Goal: Task Accomplishment & Management: Use online tool/utility

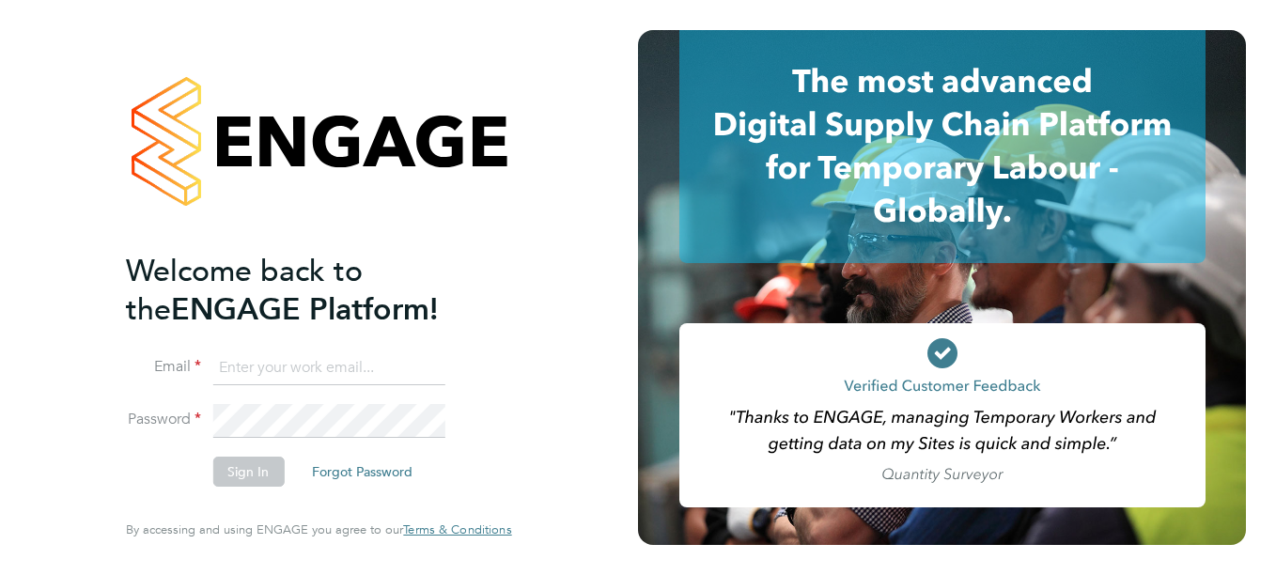
type input "[PERSON_NAME][EMAIL_ADDRESS][DOMAIN_NAME]"
click at [258, 476] on button "Sign In" at bounding box center [247, 472] width 71 height 30
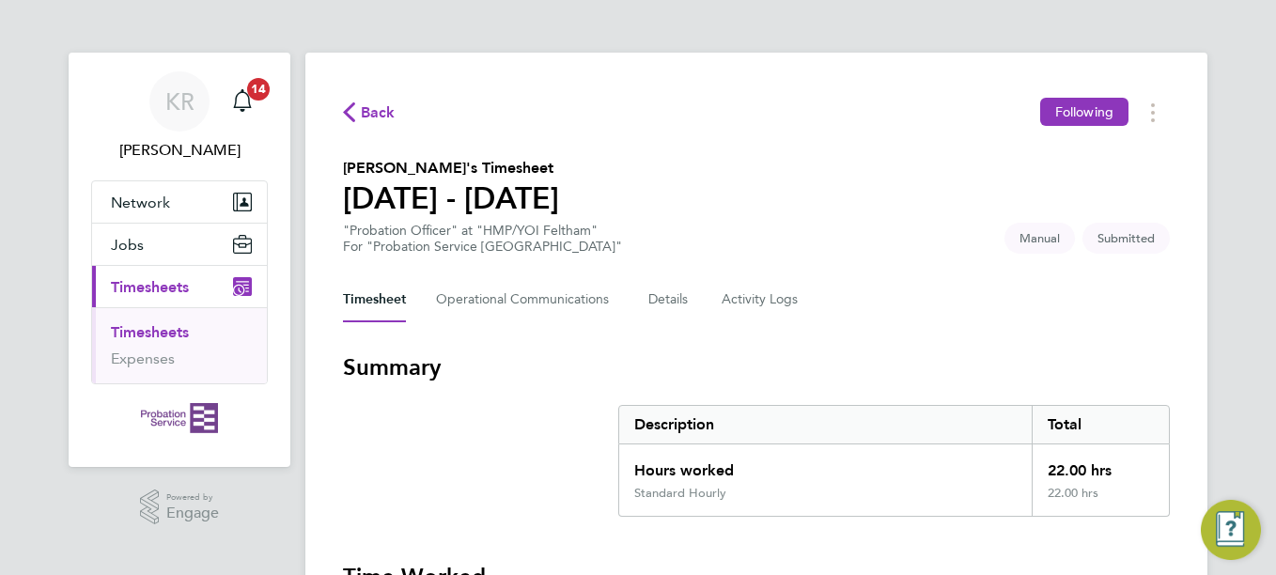
click at [978, 321] on div "Timesheet Operational Communications Details Activity Logs" at bounding box center [756, 299] width 827 height 45
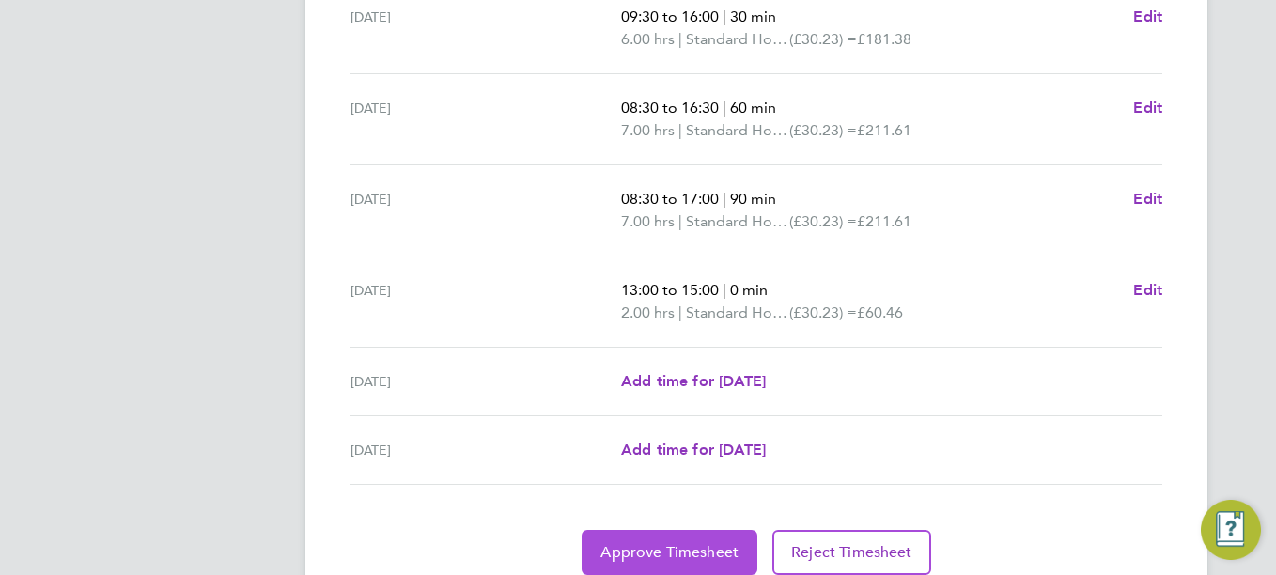
scroll to position [738, 0]
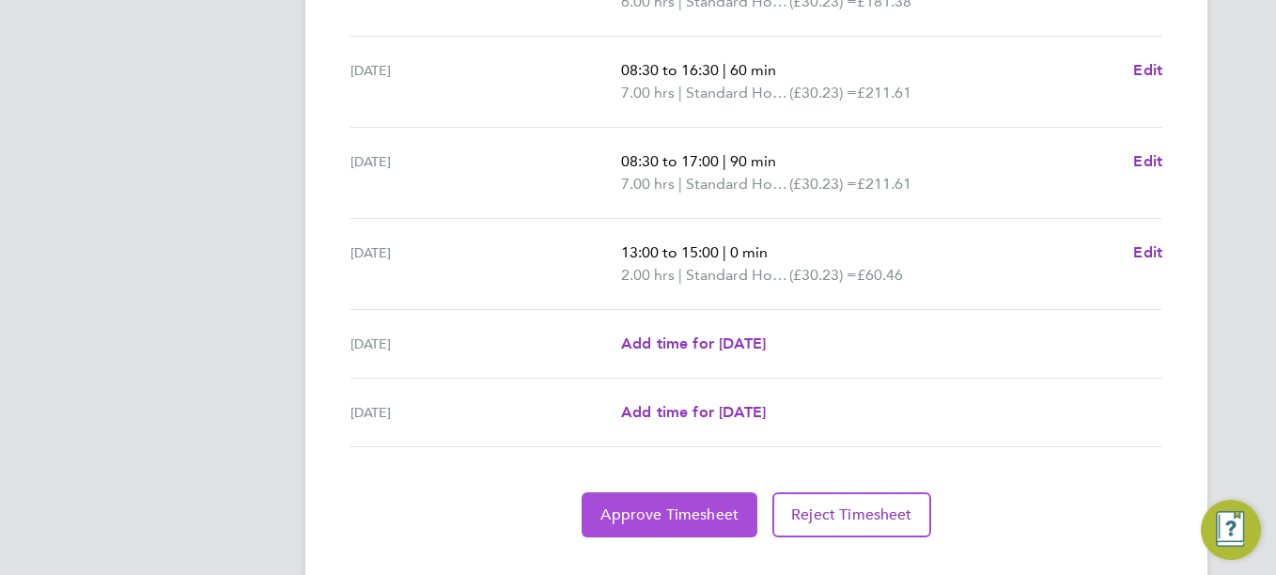
click at [648, 524] on button "Approve Timesheet" at bounding box center [670, 515] width 176 height 45
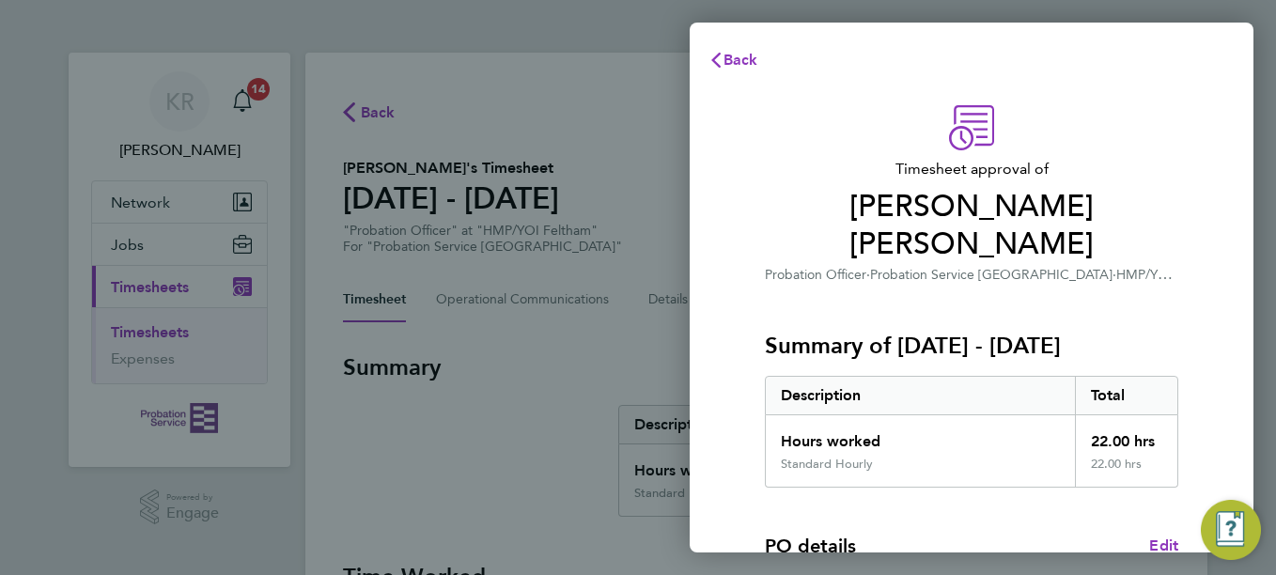
click at [1203, 321] on div "Timesheet approval of Sereena Jassi Probation Officer · Probation Service Londo…" at bounding box center [972, 499] width 564 height 833
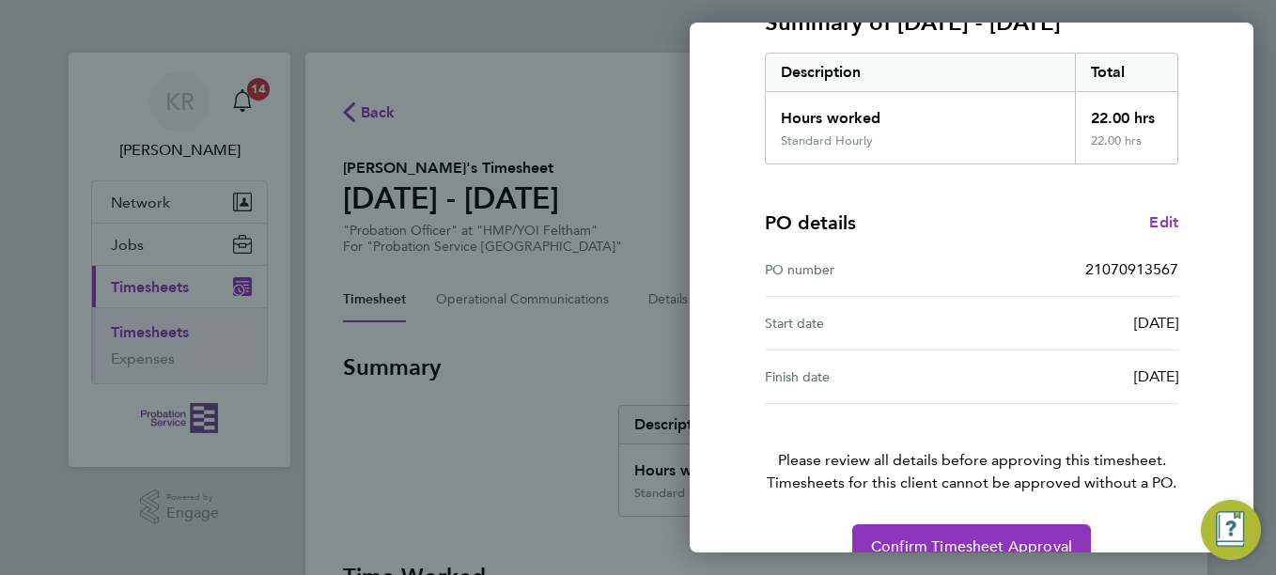
scroll to position [325, 0]
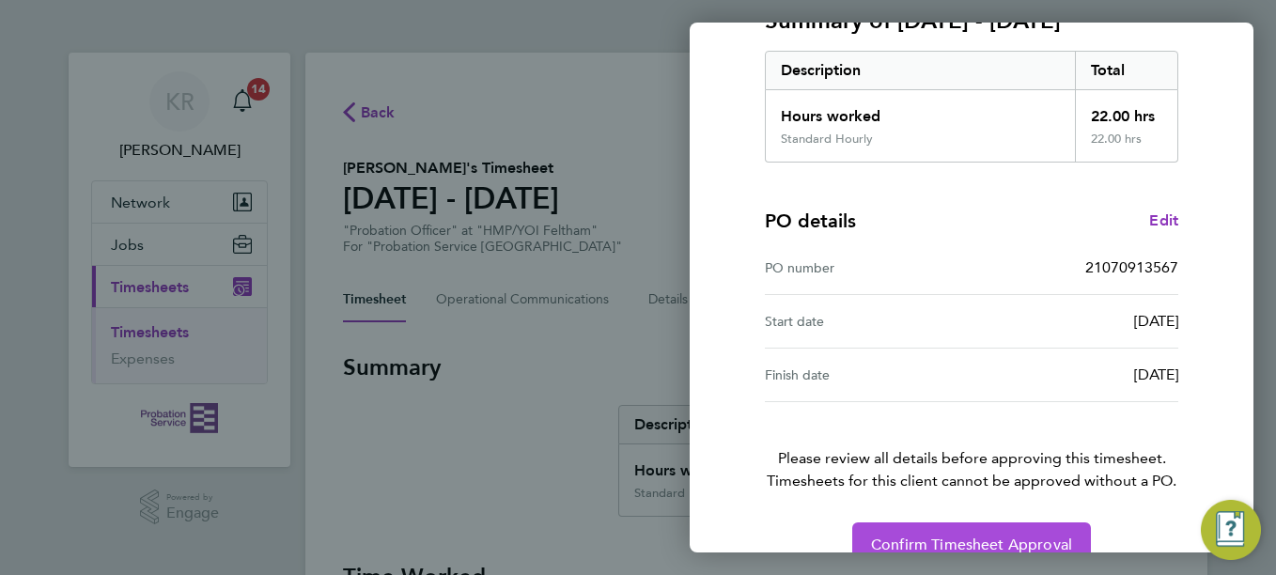
click at [941, 536] on span "Confirm Timesheet Approval" at bounding box center [971, 545] width 201 height 19
